Goal: Transaction & Acquisition: Purchase product/service

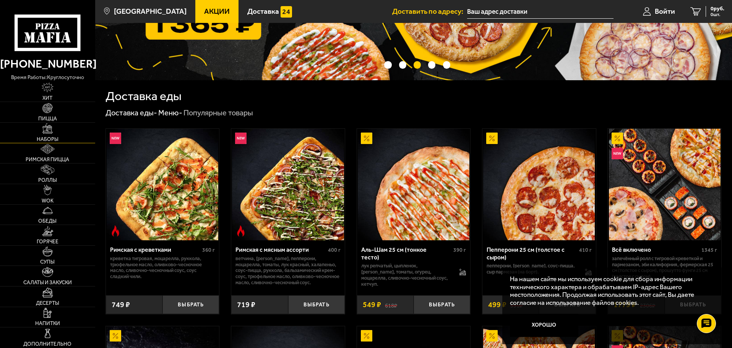
scroll to position [115, 0]
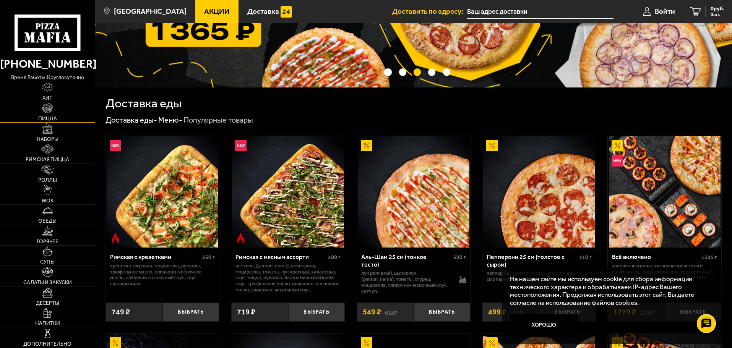
click at [49, 117] on span "Пицца" at bounding box center [47, 118] width 19 height 5
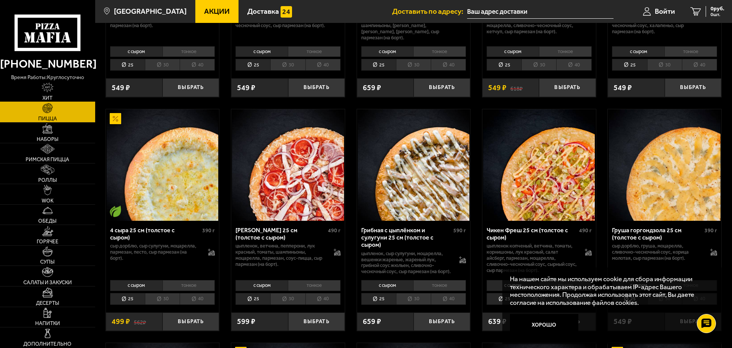
scroll to position [306, 0]
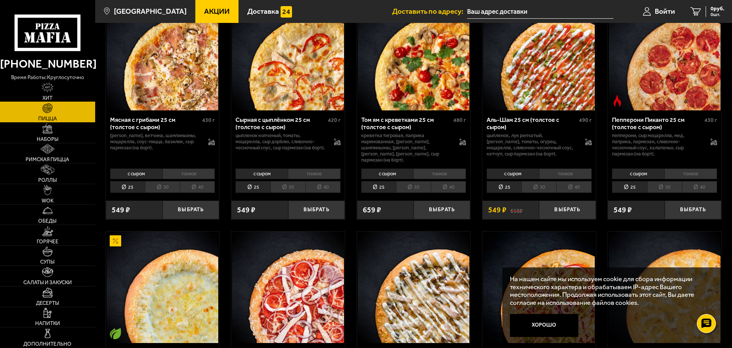
click at [71, 90] on link "Хит" at bounding box center [47, 92] width 95 height 20
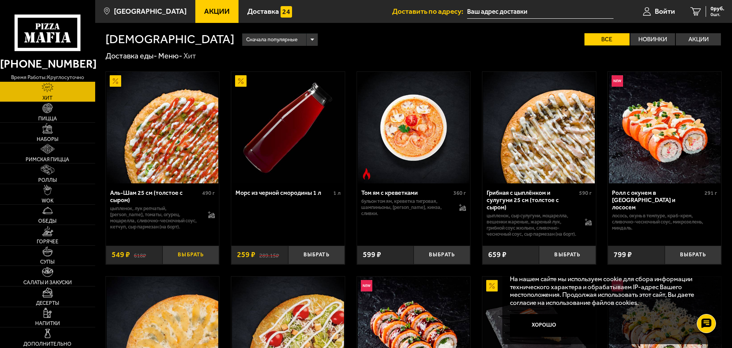
click at [188, 260] on button "Выбрать" at bounding box center [190, 255] width 57 height 19
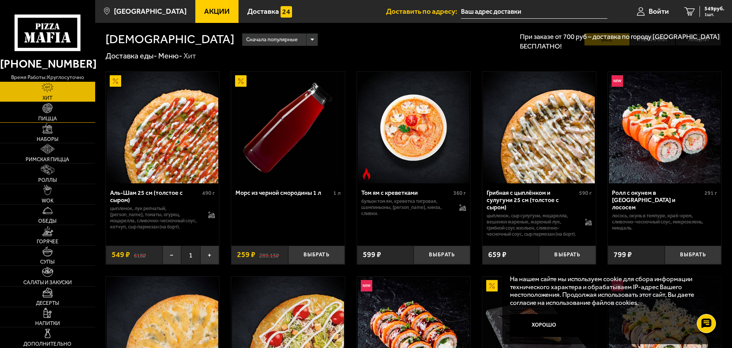
click at [63, 112] on link "Пицца" at bounding box center [47, 112] width 95 height 20
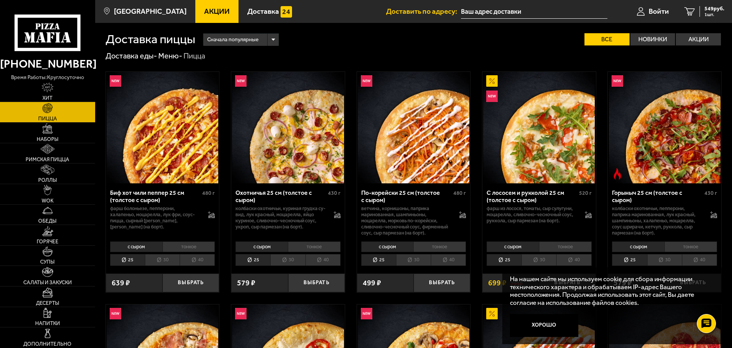
drag, startPoint x: 451, startPoint y: 272, endPoint x: 376, endPoint y: -24, distance: 305.9
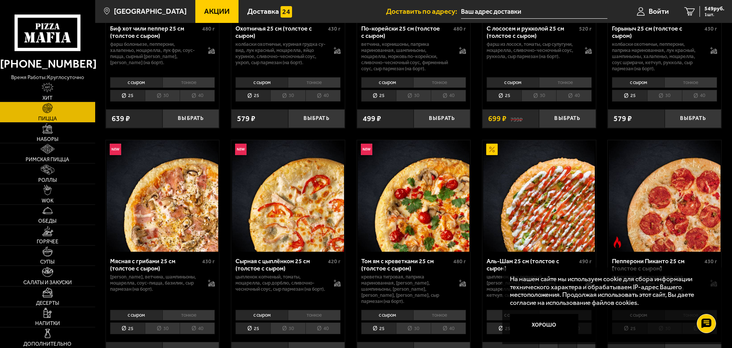
scroll to position [191, 0]
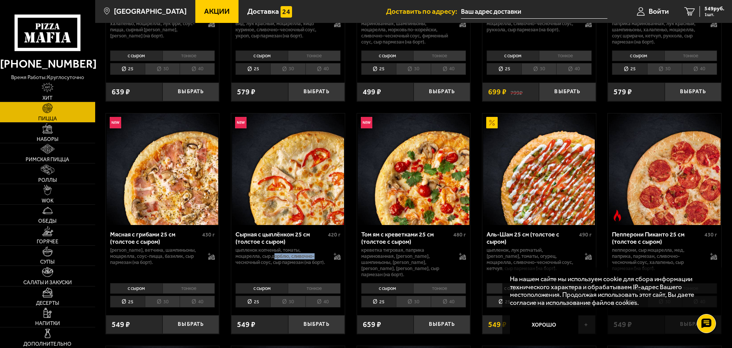
drag, startPoint x: 275, startPoint y: 258, endPoint x: 326, endPoint y: 261, distance: 51.3
click at [326, 261] on div "цыпленок копченый, томаты, моцарелла, сыр дорблю, сливочно-чесночный соус, сыр …" at bounding box center [287, 256] width 105 height 18
click at [329, 315] on button "Выбрать" at bounding box center [316, 324] width 57 height 19
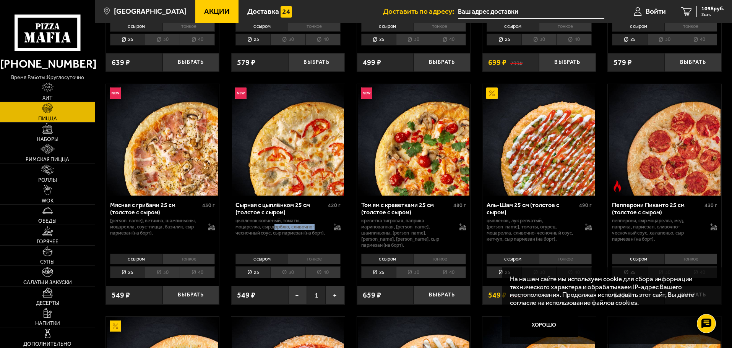
scroll to position [267, 0]
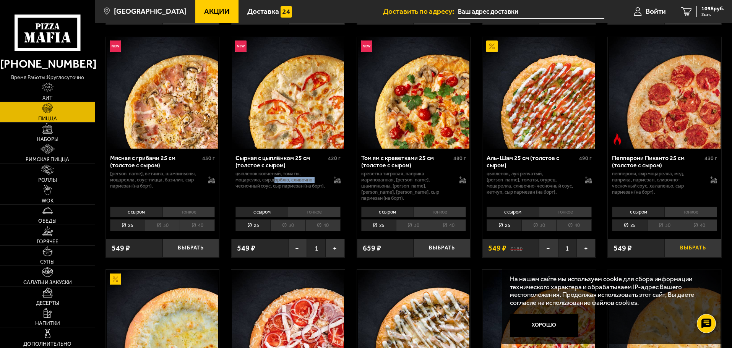
click at [691, 242] on button "Выбрать" at bounding box center [692, 248] width 57 height 19
click at [707, 13] on span "3 шт." at bounding box center [712, 14] width 23 height 5
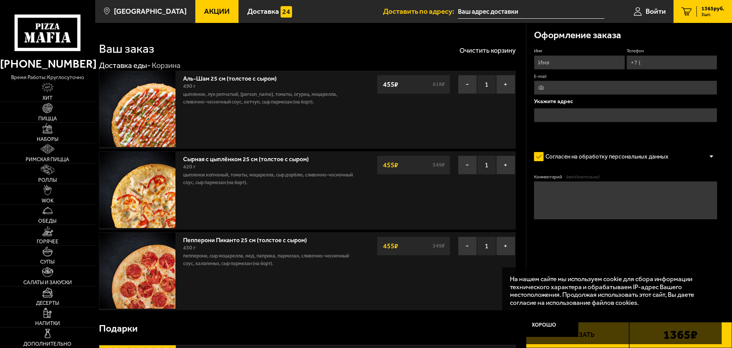
click at [553, 62] on input "Имя" at bounding box center [579, 62] width 91 height 14
type input "D"
type input "Владимир"
type input "+7 (981) 819-42-29"
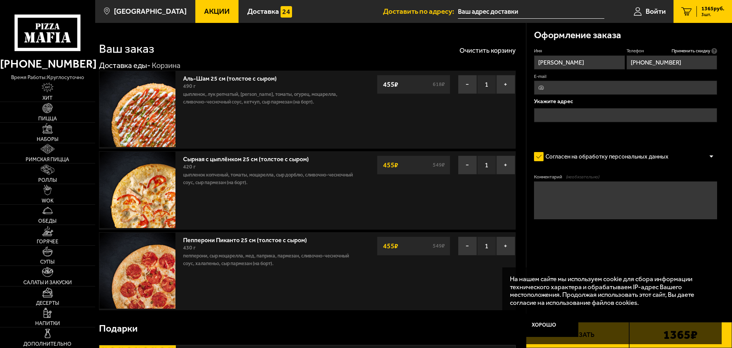
click at [578, 90] on input "E-mail" at bounding box center [625, 88] width 183 height 14
type input "huntervok@gmail.com"
click at [557, 110] on input "text" at bounding box center [625, 115] width 183 height 14
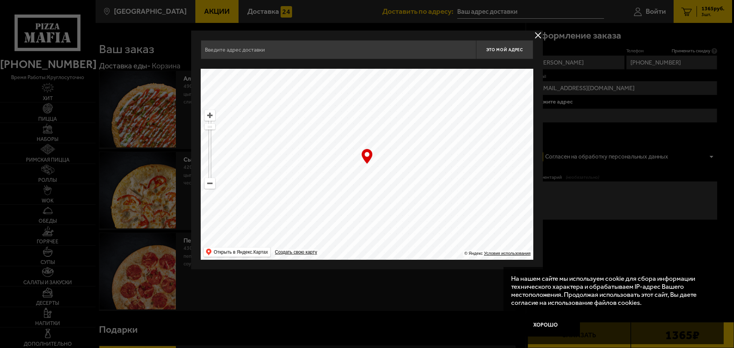
click at [324, 60] on div "Найдите адрес перетащив карту" at bounding box center [367, 64] width 332 height 10
click at [322, 50] on input "text" at bounding box center [338, 49] width 275 height 19
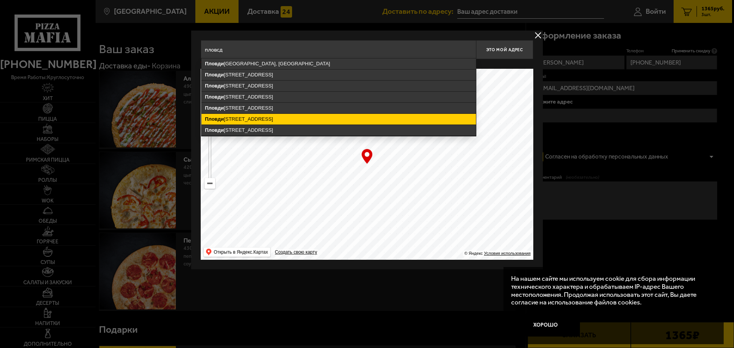
click at [288, 120] on ymaps "Пловди вская улица, 1/10, Санкт-Петербург" at bounding box center [338, 119] width 274 height 11
type input "Санкт-Петербург, Пловдивская улица, 1/10"
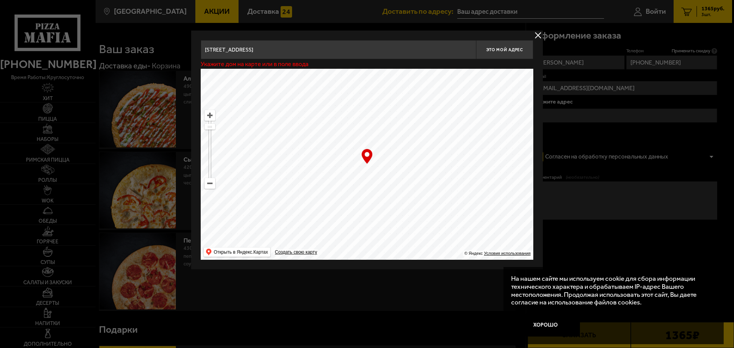
type input "Пловдивская улица, 1/10"
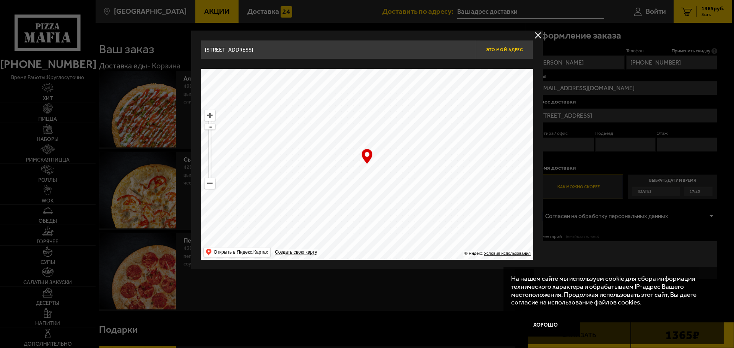
click at [503, 49] on span "Это мой адрес" at bounding box center [504, 49] width 37 height 5
type input "Пловдивская улица, 1/10"
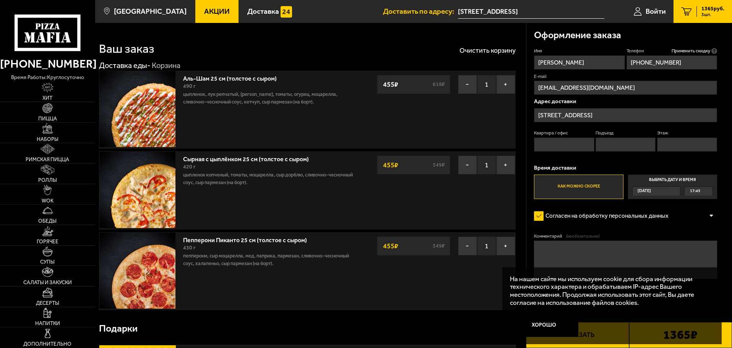
click at [561, 141] on input "Квартира / офис" at bounding box center [564, 145] width 60 height 14
type input "103"
click at [646, 145] on input "Подъезд" at bounding box center [625, 145] width 60 height 14
type input "1"
click at [699, 145] on input "Этаж" at bounding box center [687, 145] width 60 height 14
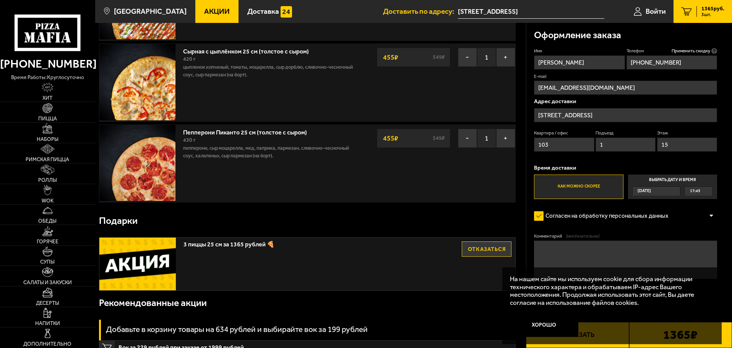
scroll to position [115, 0]
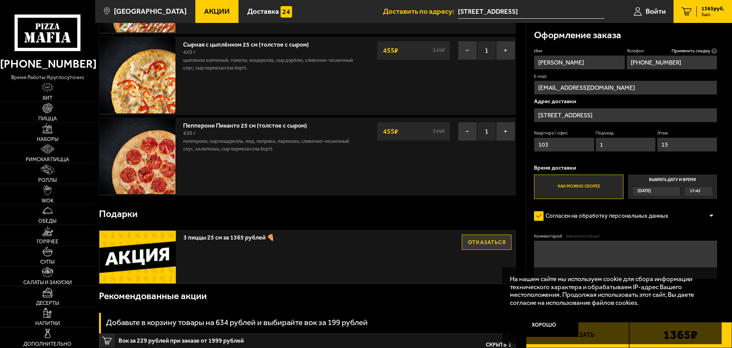
type input "15"
click at [578, 188] on label "Как можно скорее" at bounding box center [578, 187] width 89 height 24
click at [0, 0] on input "Как можно скорее" at bounding box center [0, 0] width 0 height 0
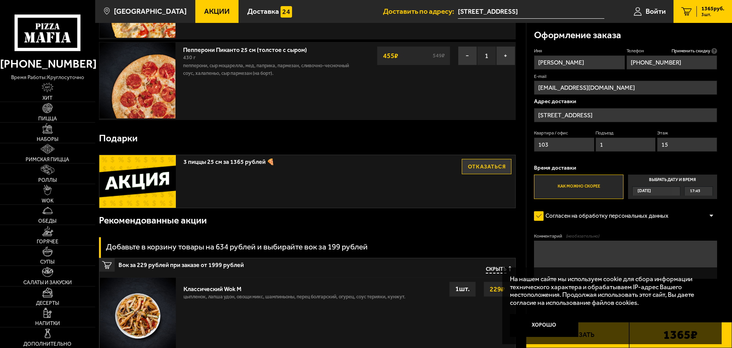
scroll to position [191, 0]
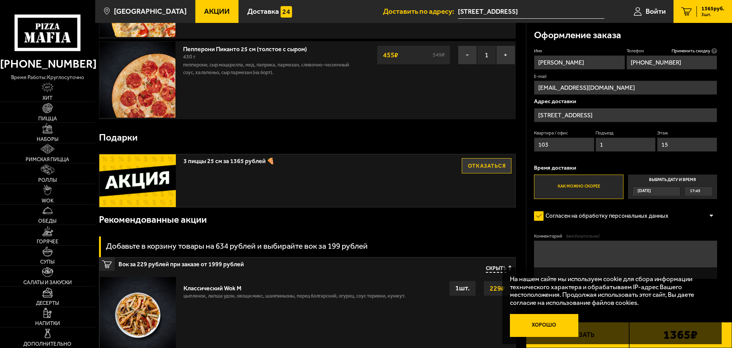
click at [560, 323] on button "Хорошо" at bounding box center [544, 325] width 69 height 23
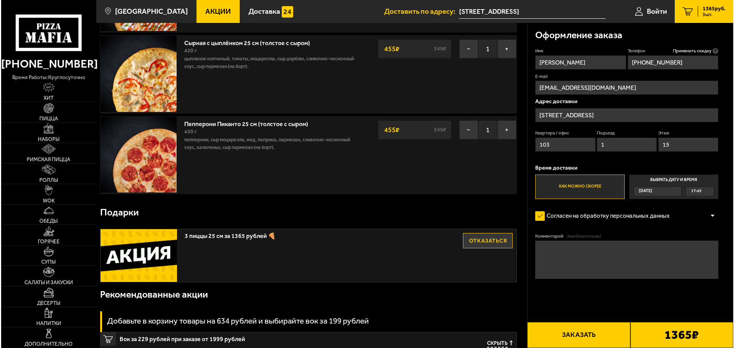
scroll to position [153, 0]
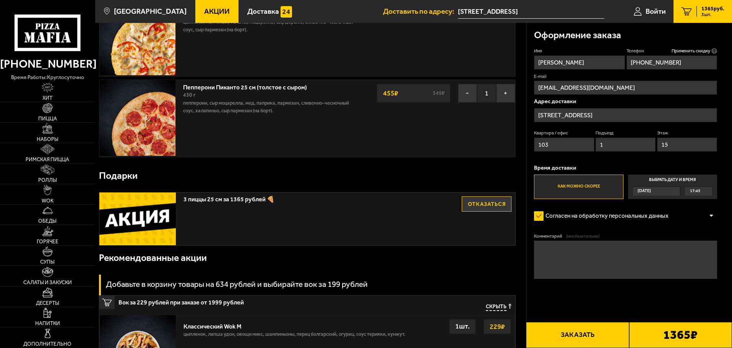
click at [580, 337] on button "Заказать" at bounding box center [577, 335] width 103 height 26
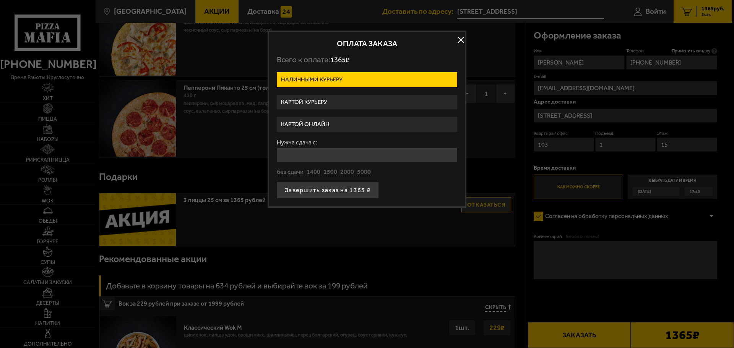
click at [323, 125] on label "Картой онлайн" at bounding box center [367, 124] width 180 height 15
click at [0, 0] on input "Картой онлайн" at bounding box center [0, 0] width 0 height 0
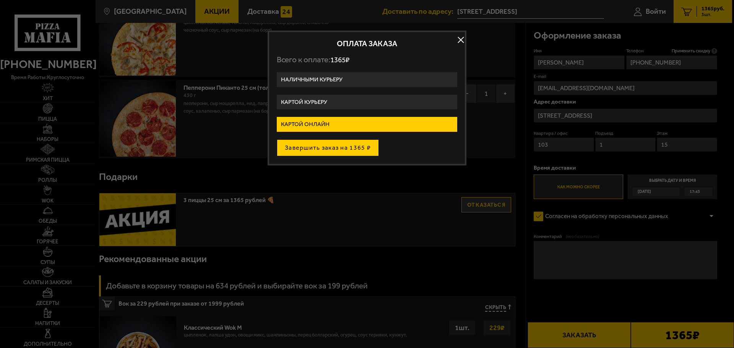
click at [334, 152] on button "Завершить заказ на 1365 ₽" at bounding box center [328, 147] width 102 height 17
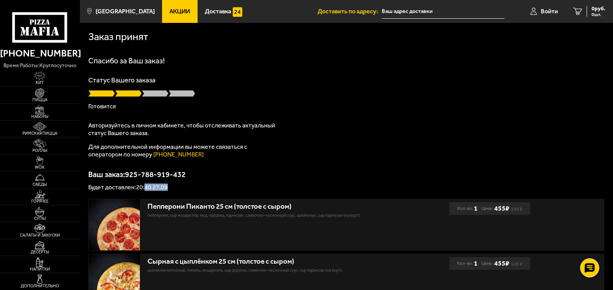
drag, startPoint x: 145, startPoint y: 185, endPoint x: 173, endPoint y: 183, distance: 28.4
click at [171, 184] on div "Ваш заказ: 925-788-919-432 Будет доставлен: 20:40 27.09" at bounding box center [346, 181] width 516 height 20
click at [151, 95] on span at bounding box center [155, 94] width 27 height 8
drag, startPoint x: 105, startPoint y: 109, endPoint x: 81, endPoint y: 107, distance: 23.7
click at [81, 107] on div "Заказ принят Спасибо за Ваш заказ! Статус Вашего заказа Готовится Авторизуйтесь…" at bounding box center [346, 205] width 533 height 364
